Goal: Task Accomplishment & Management: Use online tool/utility

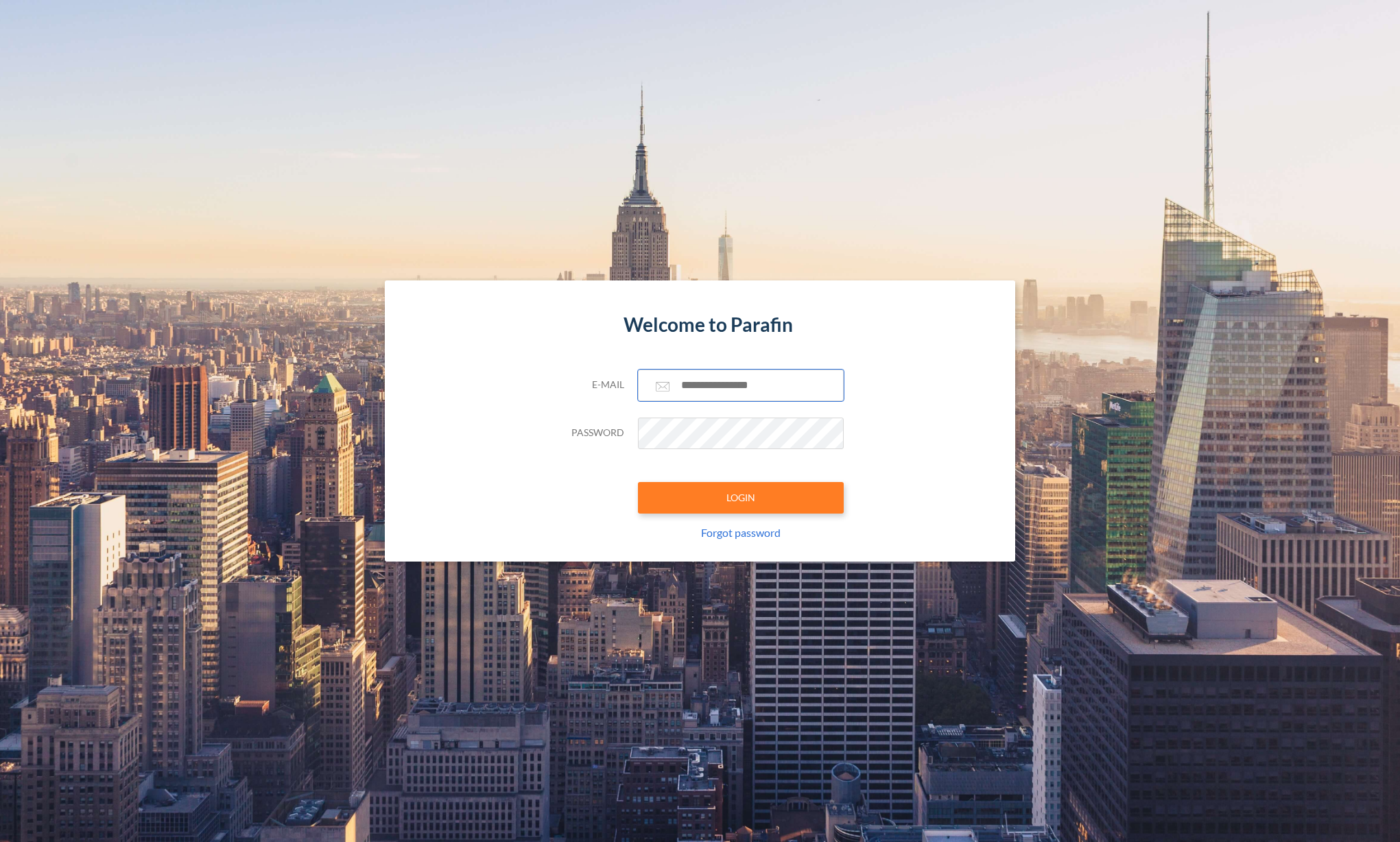
click at [682, 375] on input "text" at bounding box center [741, 386] width 206 height 32
paste input "**********"
type input "**********"
click at [750, 503] on button "LOGIN" at bounding box center [741, 498] width 206 height 32
